Goal: Information Seeking & Learning: Learn about a topic

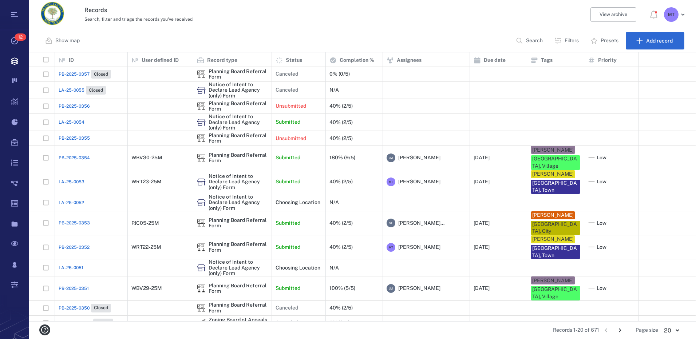
click at [574, 41] on p "Filters" at bounding box center [572, 40] width 14 height 7
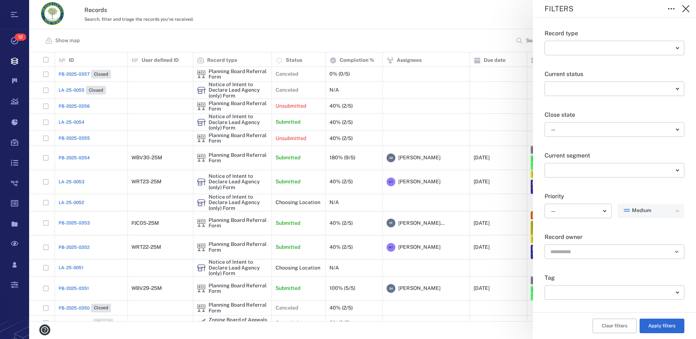
click at [672, 134] on body "Tasks 12 Records Boards Dashboard Reports Record types Guide steps Rules Form b…" at bounding box center [348, 169] width 696 height 339
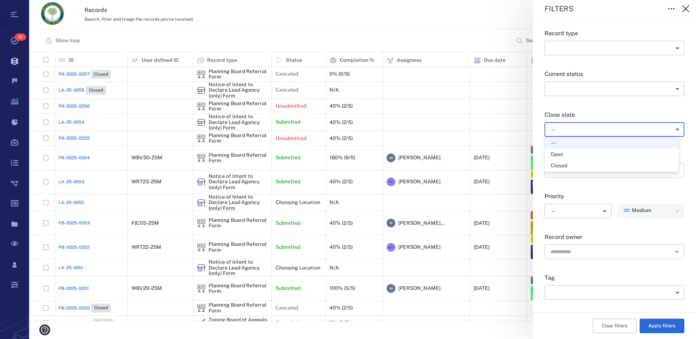
click at [583, 156] on div "Open" at bounding box center [612, 154] width 122 height 7
type input "*****"
click at [673, 252] on icon "Open" at bounding box center [676, 252] width 9 height 9
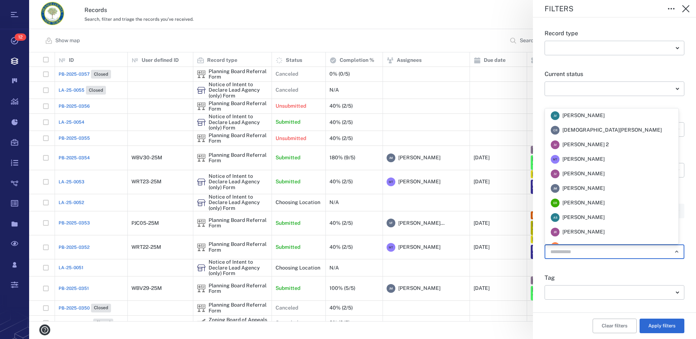
click at [605, 160] on span "[PERSON_NAME]" at bounding box center [583, 159] width 42 height 7
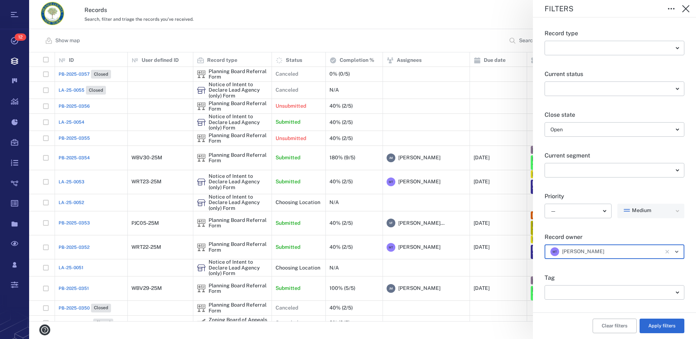
click at [673, 254] on icon "Open" at bounding box center [676, 252] width 9 height 9
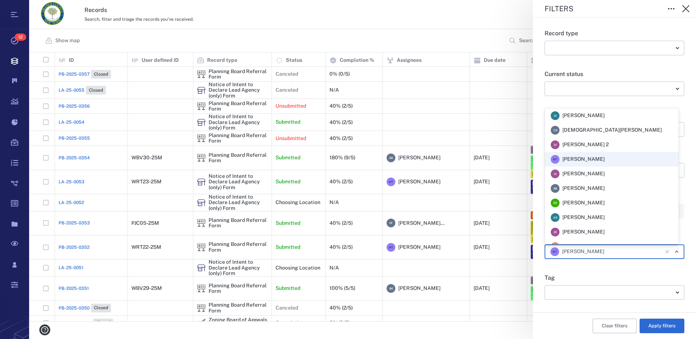
click at [665, 251] on icon "Clear" at bounding box center [667, 252] width 4 height 4
click at [681, 270] on div "Record type ​ ​ Current status ​ ​ Close state Open ***** ​ Current segment ​ ​…" at bounding box center [614, 178] width 163 height 322
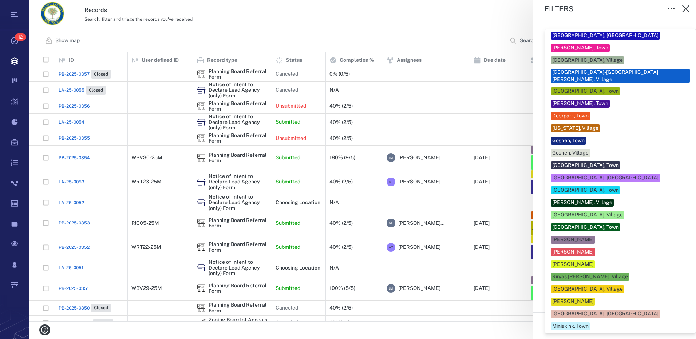
click at [673, 292] on body "Tasks 12 Records Boards Dashboard Reports Record types Guide steps Rules Form b…" at bounding box center [348, 169] width 696 height 339
click at [590, 298] on div "[PERSON_NAME]" at bounding box center [572, 301] width 41 height 7
type input "***"
click at [686, 273] on div at bounding box center [348, 169] width 696 height 339
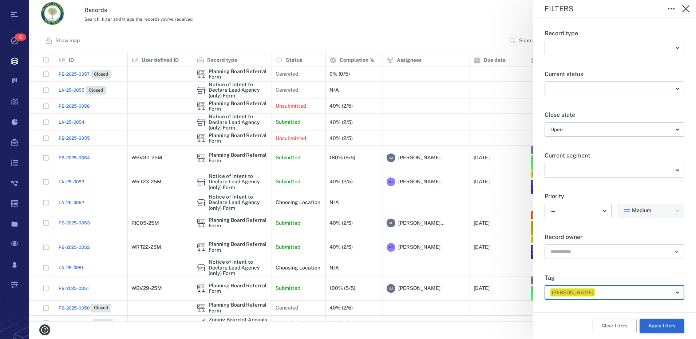
click at [662, 327] on button "Apply filters" at bounding box center [662, 326] width 45 height 15
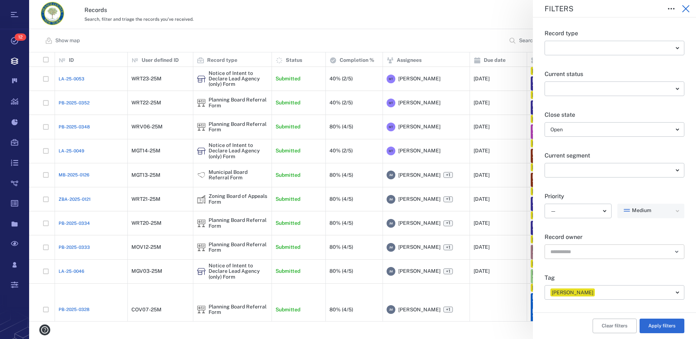
click at [684, 9] on icon "button" at bounding box center [685, 8] width 9 height 9
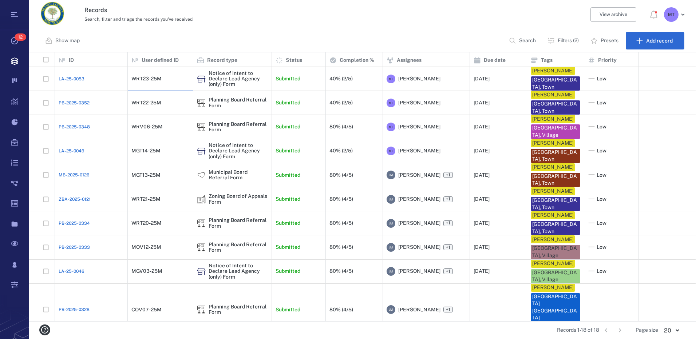
click at [144, 79] on div "WRT23-25M" at bounding box center [146, 78] width 30 height 5
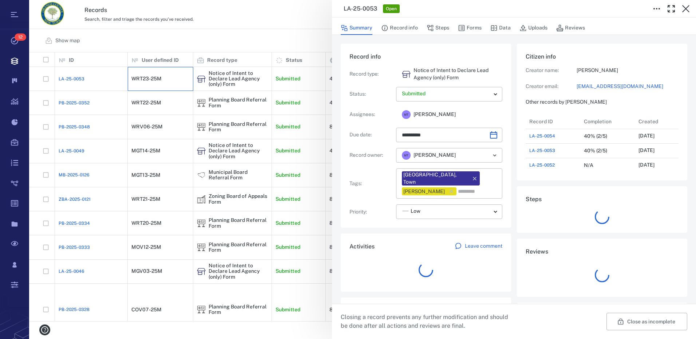
scroll to position [6, 6]
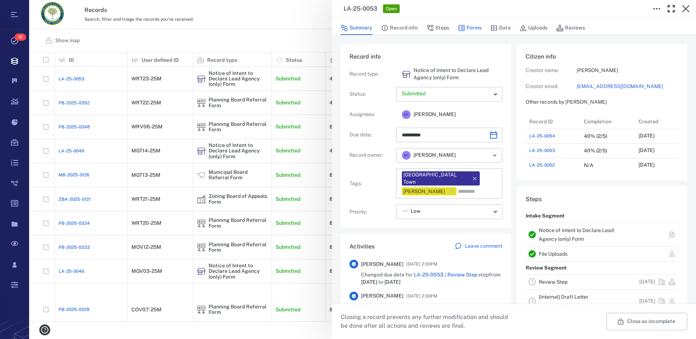
click at [465, 29] on button "Forms" at bounding box center [470, 28] width 24 height 14
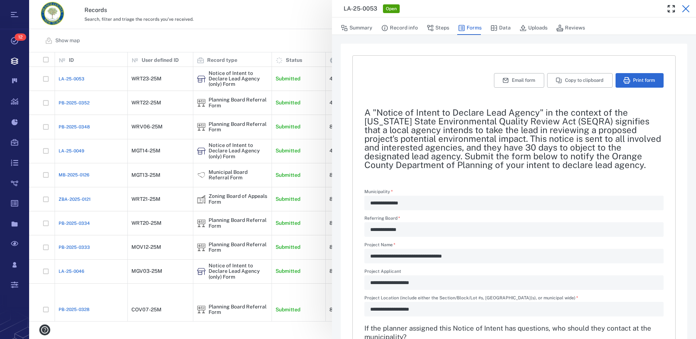
click at [686, 9] on icon "button" at bounding box center [685, 8] width 7 height 7
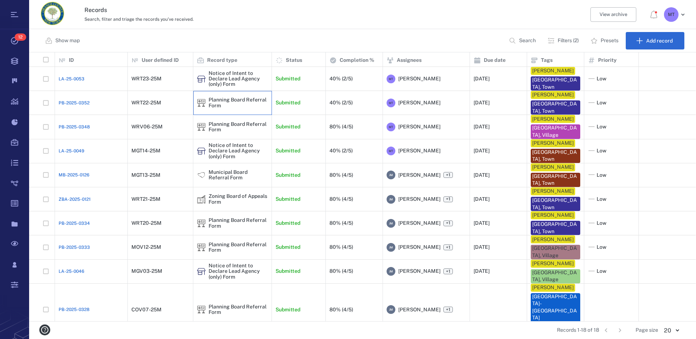
click at [224, 102] on div "Planning Board Referral Form" at bounding box center [238, 102] width 59 height 11
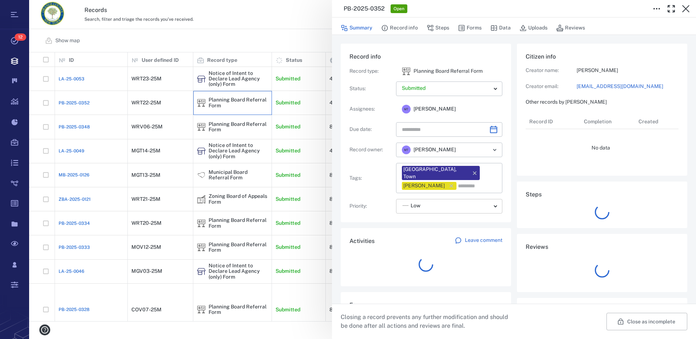
type input "**********"
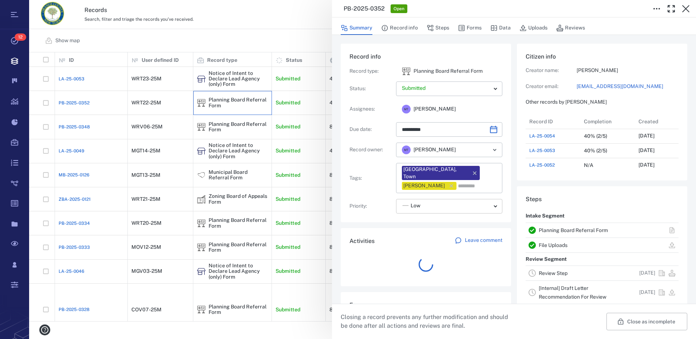
scroll to position [379, 139]
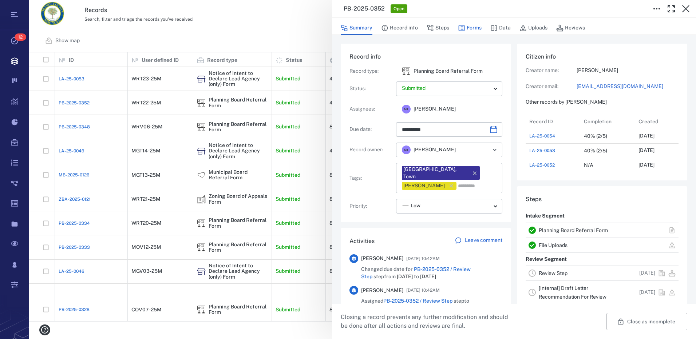
click at [476, 28] on button "Forms" at bounding box center [470, 28] width 24 height 14
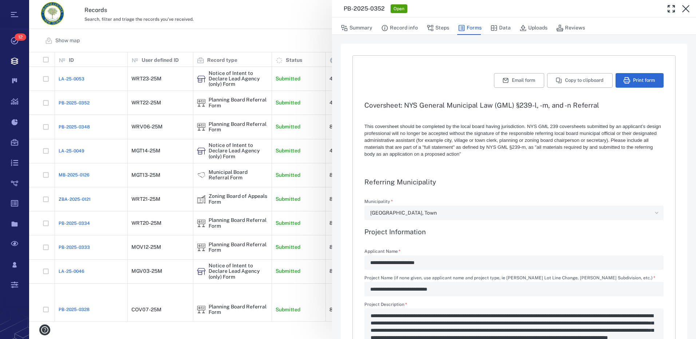
type textarea "*"
type input "**********"
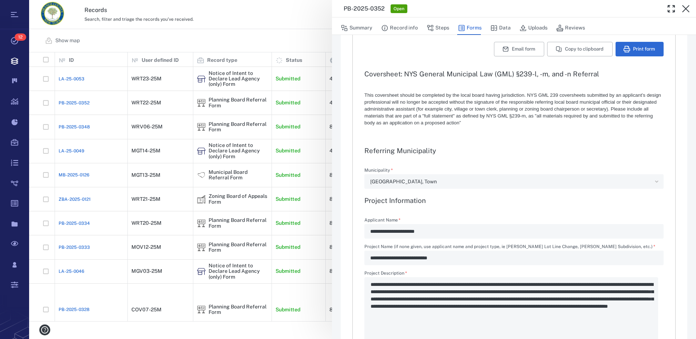
scroll to position [73, 0]
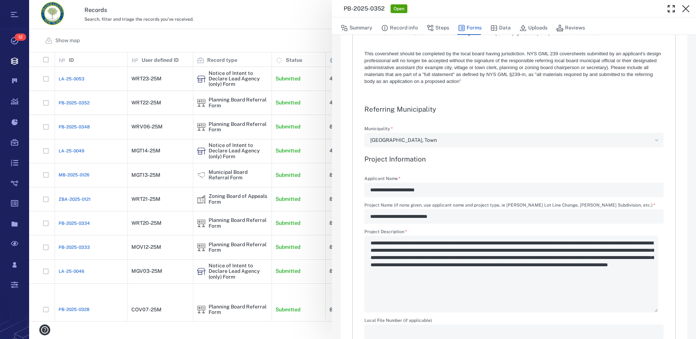
drag, startPoint x: 685, startPoint y: 11, endPoint x: 574, endPoint y: 18, distance: 111.3
click at [685, 11] on icon "button" at bounding box center [685, 8] width 9 height 9
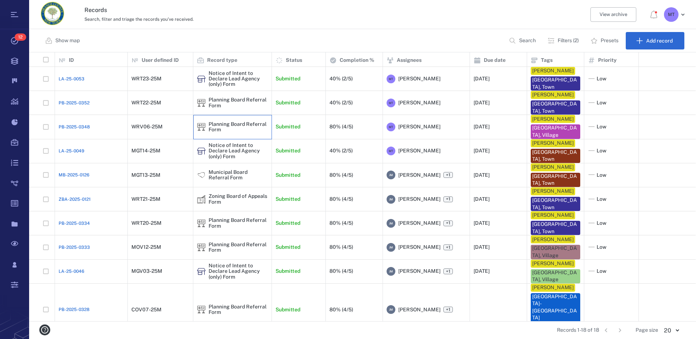
click at [246, 125] on div "Planning Board Referral Form" at bounding box center [238, 127] width 59 height 11
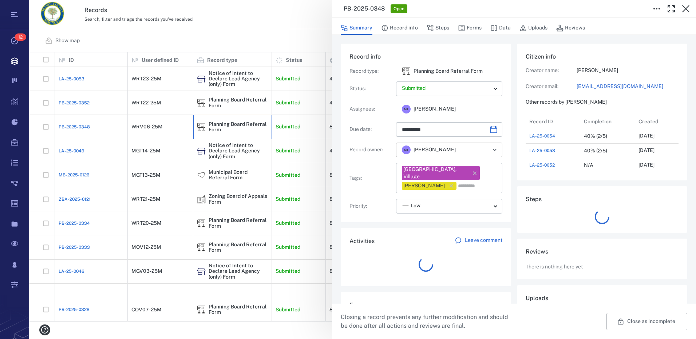
scroll to position [233, 139]
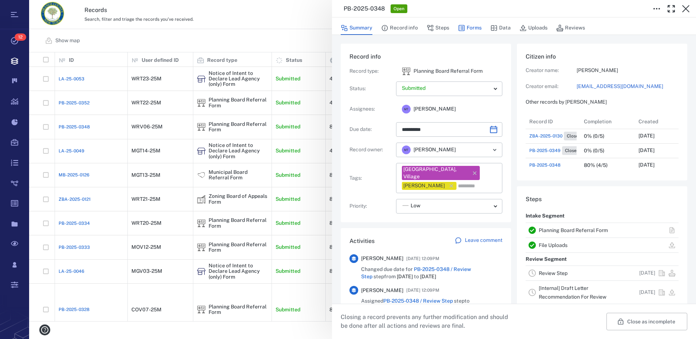
click at [470, 30] on button "Forms" at bounding box center [470, 28] width 24 height 14
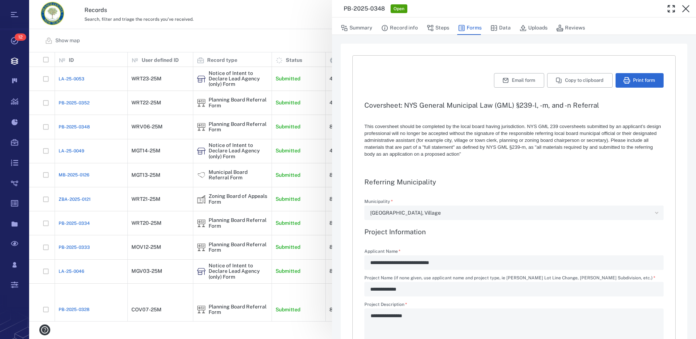
type textarea "*"
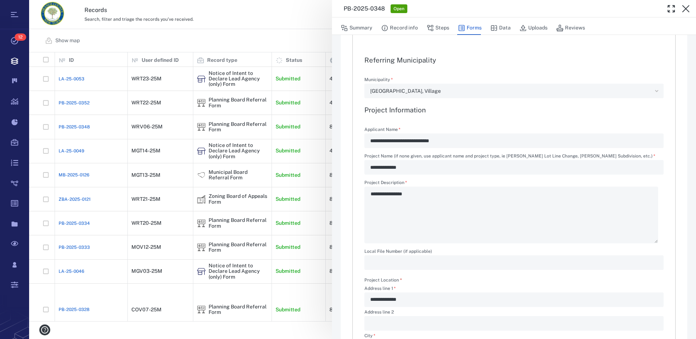
scroll to position [109, 0]
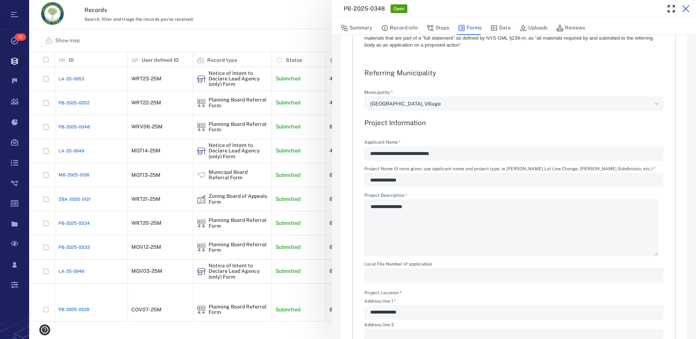
click at [688, 12] on icon "button" at bounding box center [685, 8] width 9 height 9
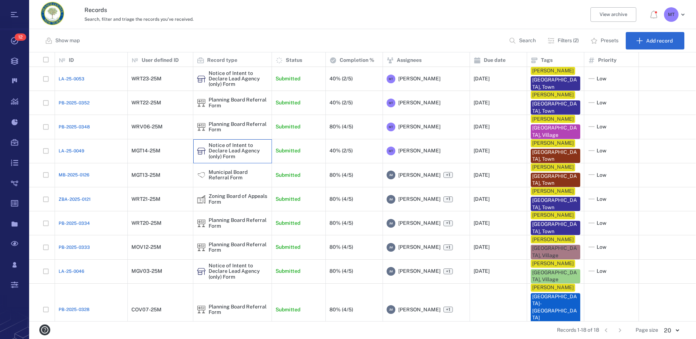
click at [229, 159] on div "Notice of Intent to Declare Lead Agency (only) Form" at bounding box center [238, 151] width 59 height 17
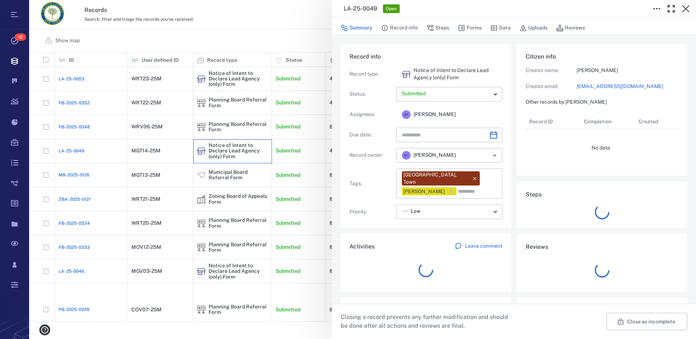
type input "**********"
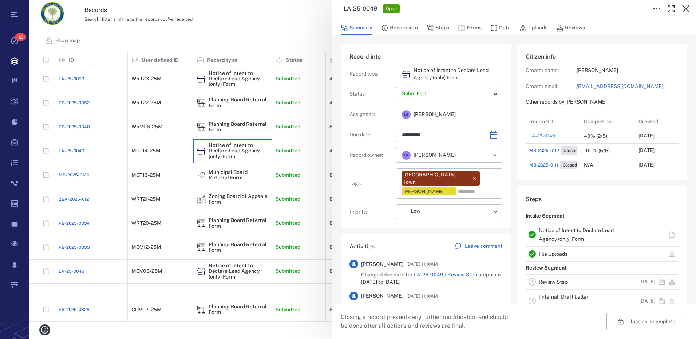
scroll to position [379, 139]
click at [472, 28] on button "Forms" at bounding box center [470, 28] width 24 height 14
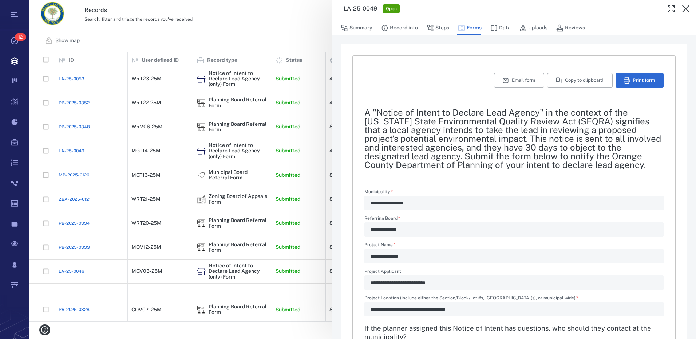
type textarea "*"
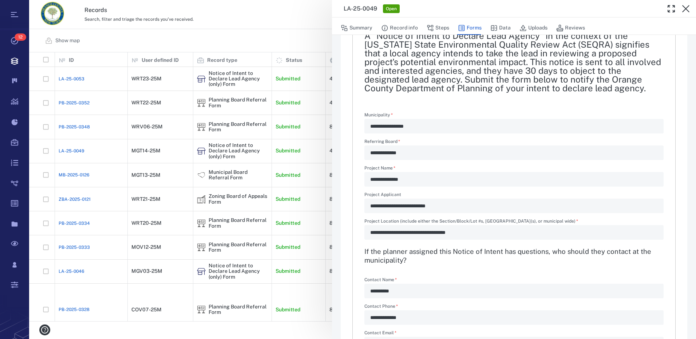
scroll to position [73, 0]
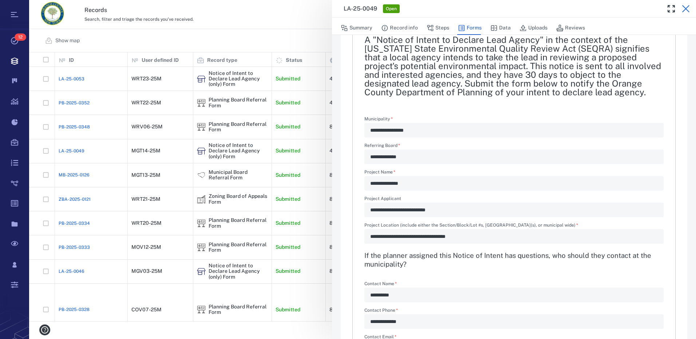
click at [686, 7] on icon "button" at bounding box center [685, 8] width 9 height 9
